Goal: Navigation & Orientation: Find specific page/section

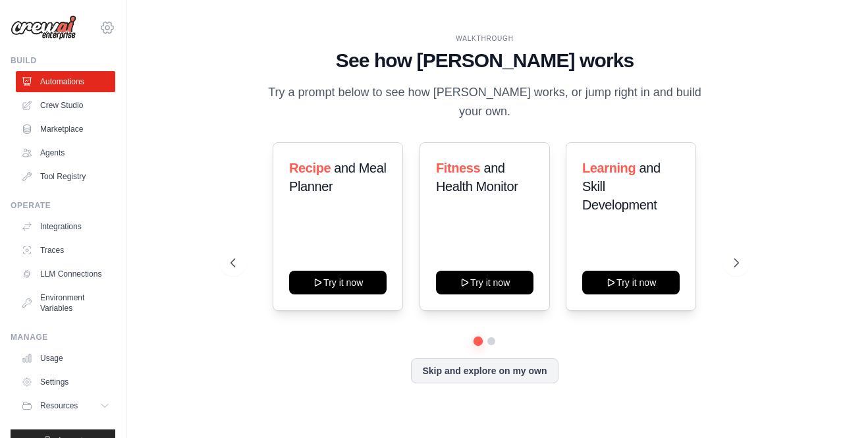
click at [102, 27] on icon at bounding box center [107, 28] width 16 height 16
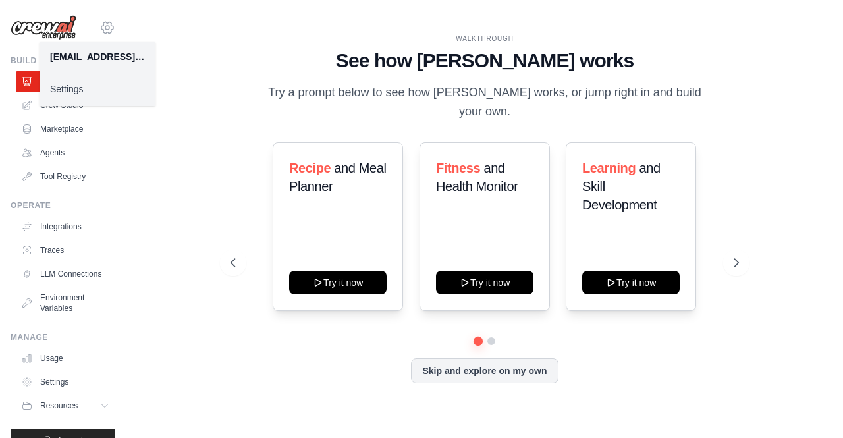
click at [99, 27] on icon at bounding box center [107, 28] width 16 height 16
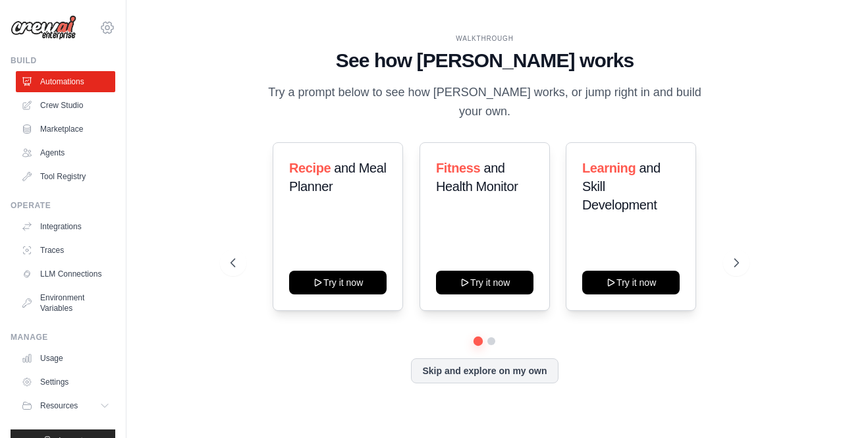
click at [99, 24] on icon at bounding box center [107, 28] width 16 height 16
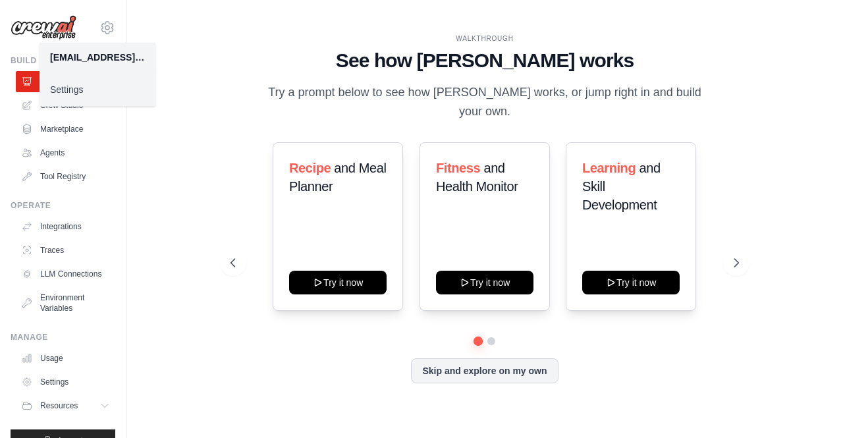
click at [87, 82] on link "Settings" at bounding box center [98, 90] width 116 height 24
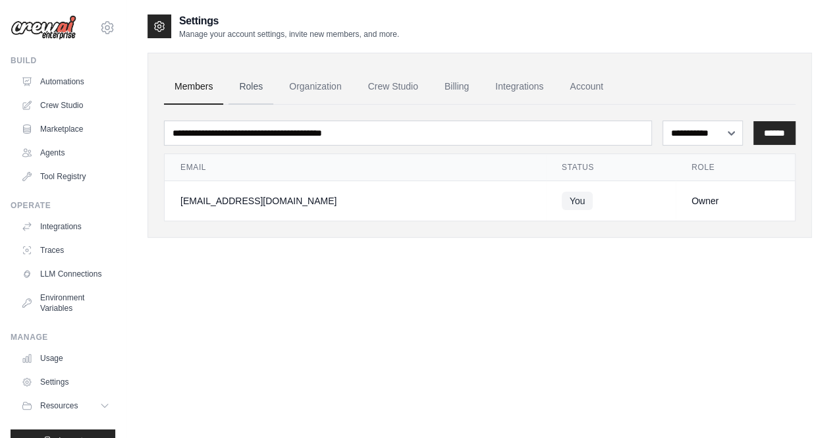
click at [262, 94] on link "Roles" at bounding box center [251, 87] width 45 height 36
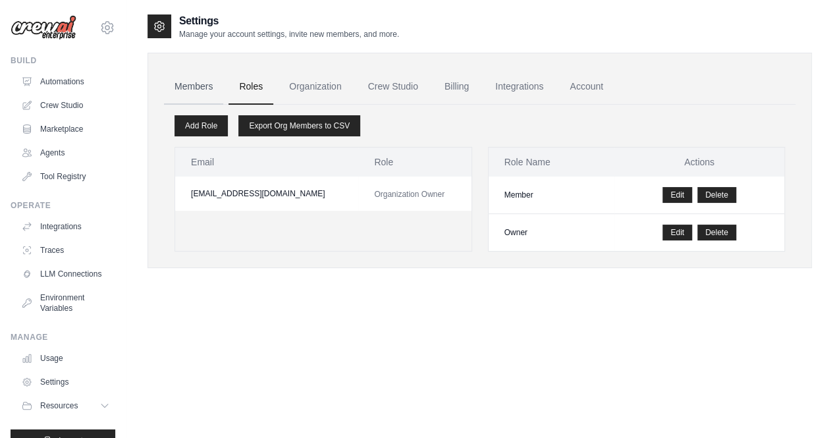
click at [178, 92] on link "Members" at bounding box center [193, 87] width 59 height 36
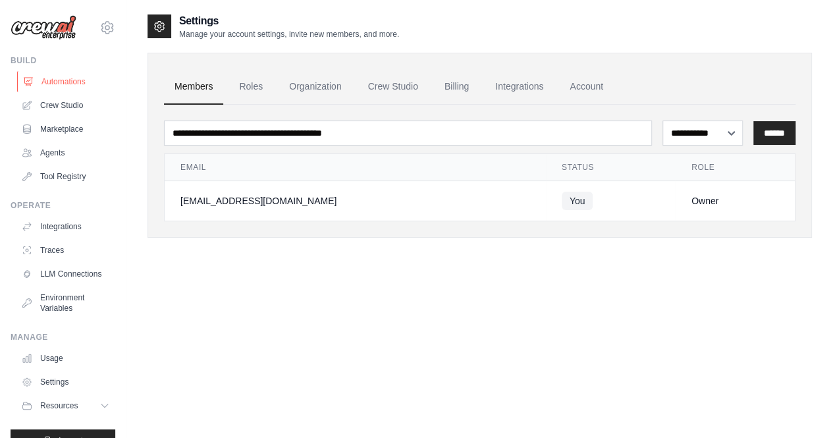
click at [72, 76] on link "Automations" at bounding box center [66, 81] width 99 height 21
